Goal: Information Seeking & Learning: Learn about a topic

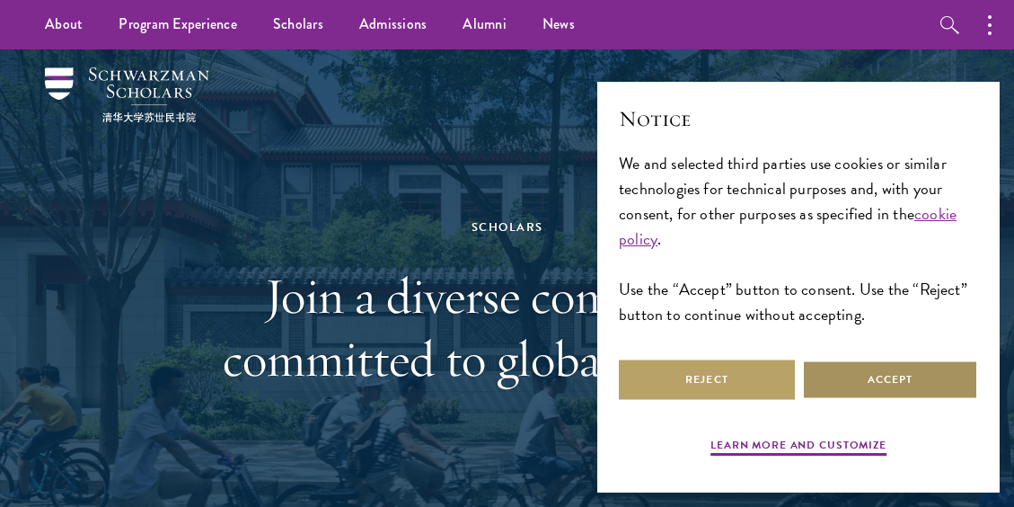
click at [880, 370] on button "Accept" at bounding box center [890, 379] width 176 height 40
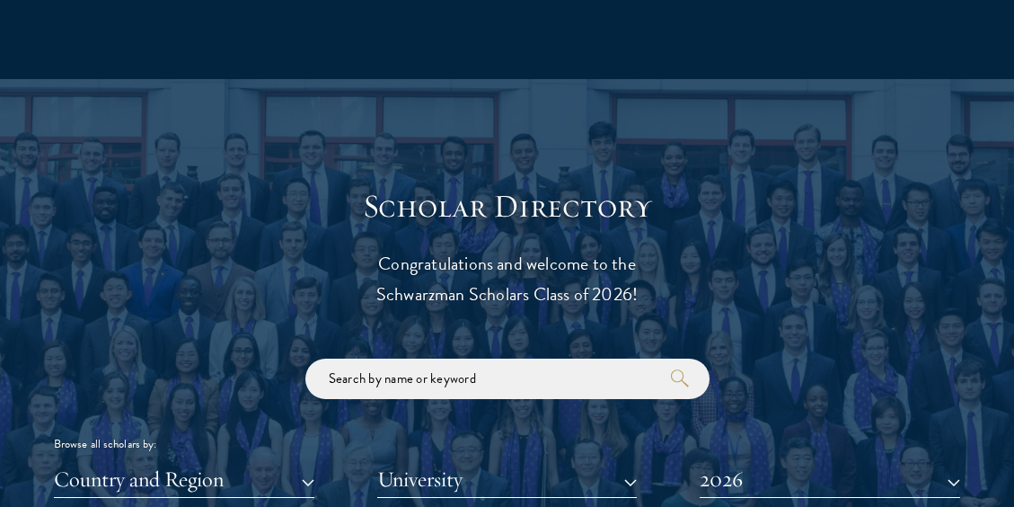
scroll to position [1808, 0]
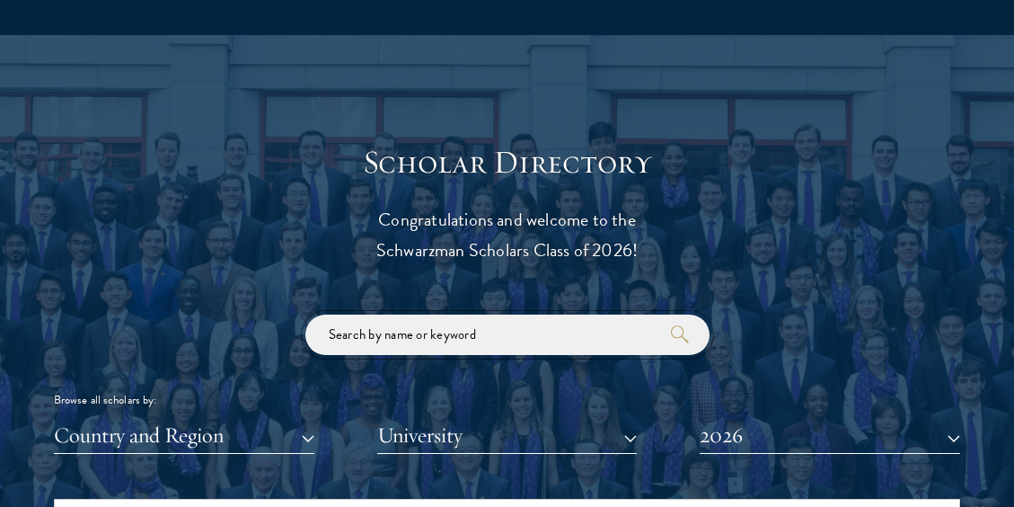
click at [588, 339] on input "search" at bounding box center [507, 334] width 404 height 40
click at [212, 429] on button "Country and Region" at bounding box center [184, 435] width 261 height 37
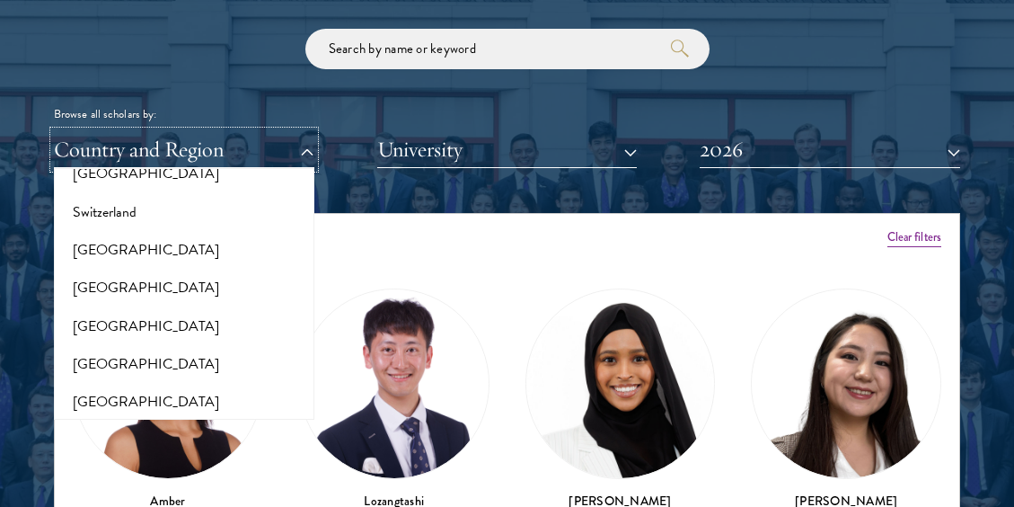
scroll to position [3767, 0]
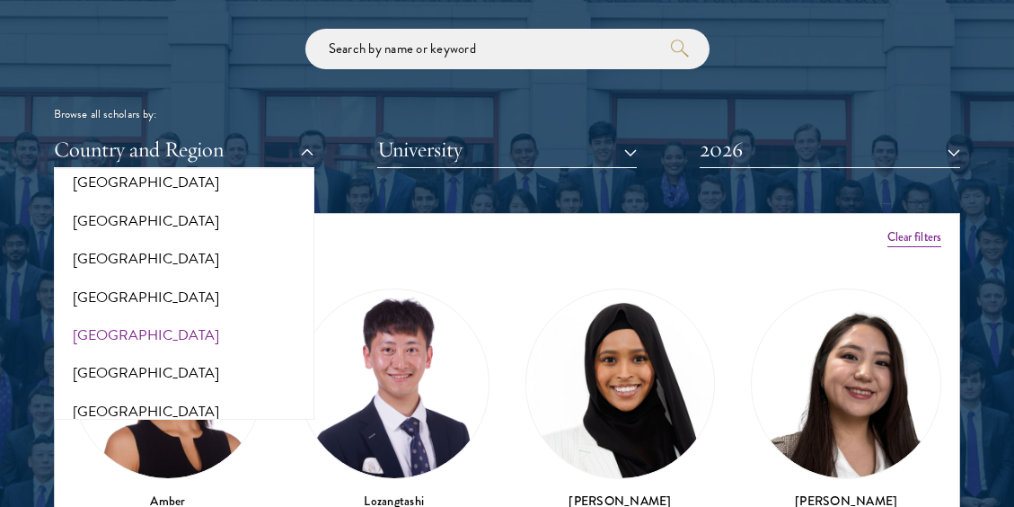
click at [110, 332] on button "[GEOGRAPHIC_DATA]" at bounding box center [184, 335] width 250 height 38
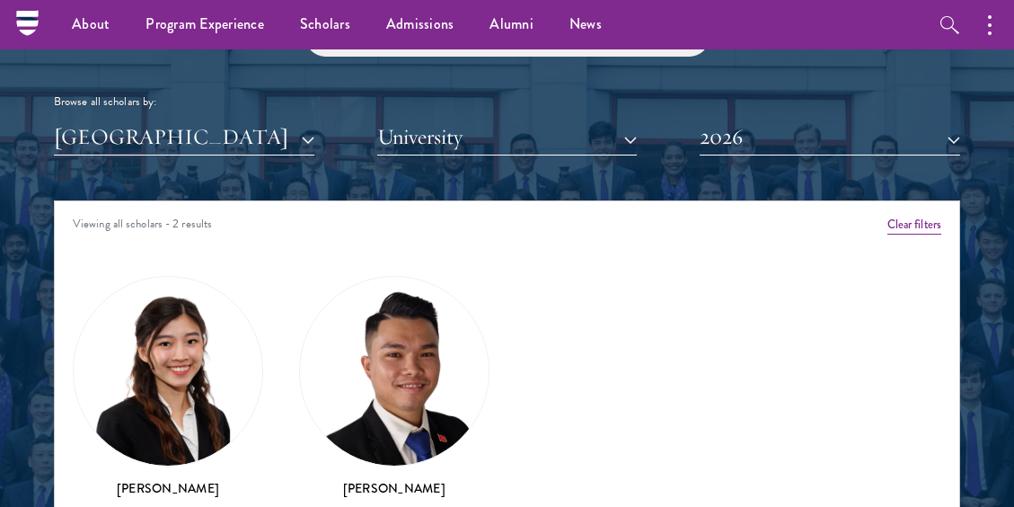
scroll to position [2104, 0]
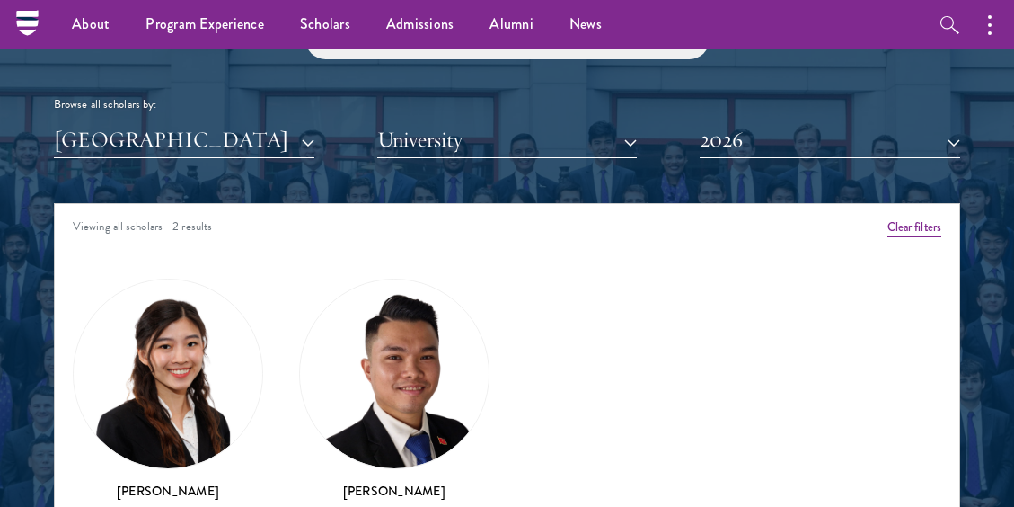
click at [778, 146] on button "2026" at bounding box center [830, 139] width 261 height 37
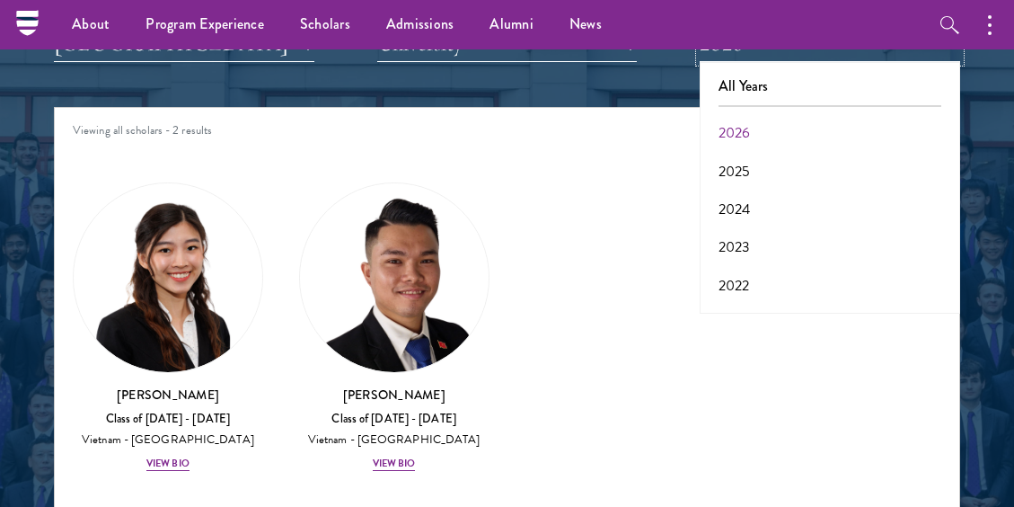
scroll to position [2199, 0]
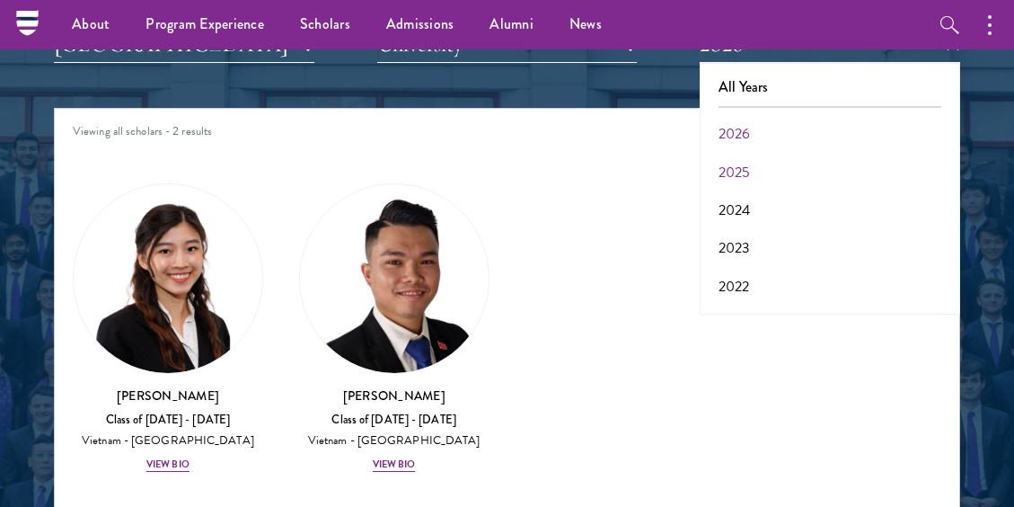
click at [734, 174] on button "2025" at bounding box center [830, 173] width 250 height 38
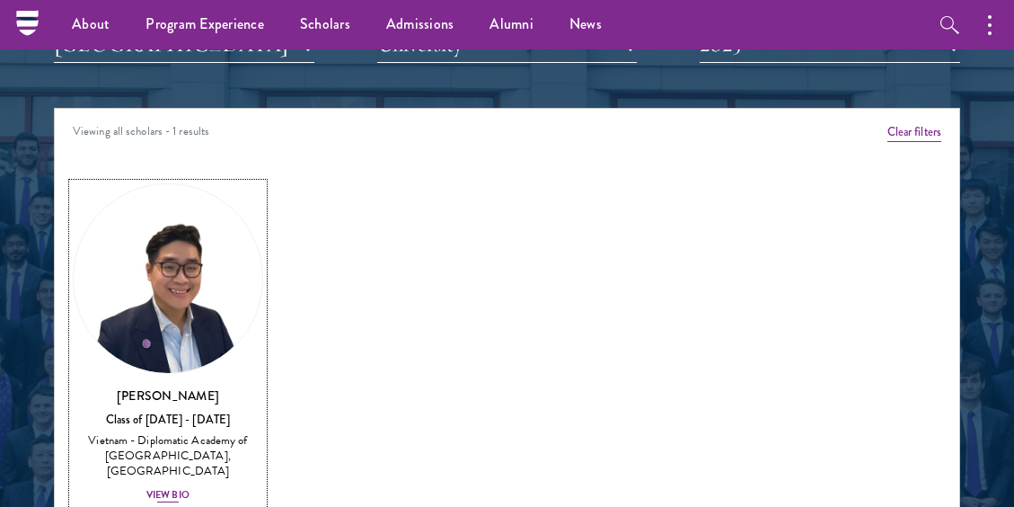
click at [163, 442] on div "Vietnam - Diplomatic Academy of [GEOGRAPHIC_DATA], [GEOGRAPHIC_DATA]" at bounding box center [168, 455] width 190 height 45
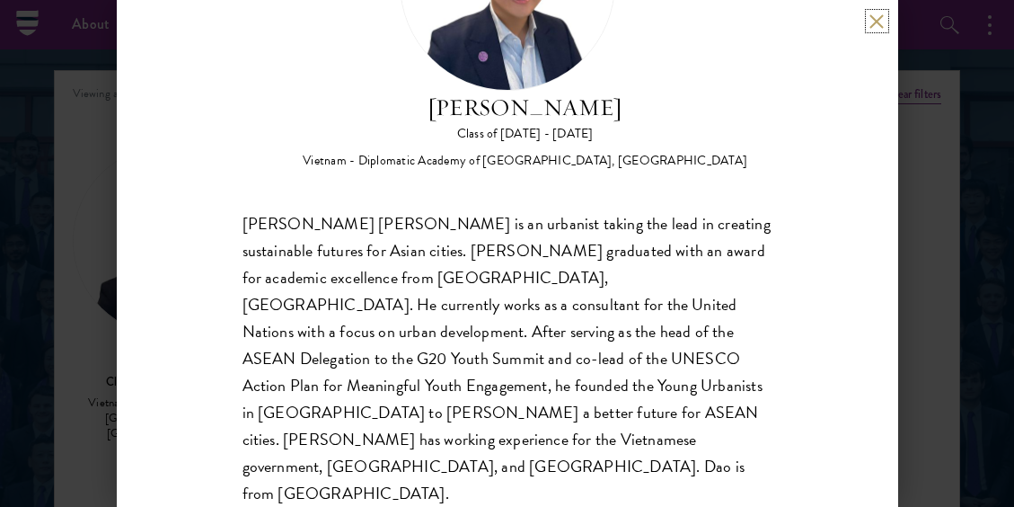
scroll to position [2235, 0]
